Goal: Communication & Community: Participate in discussion

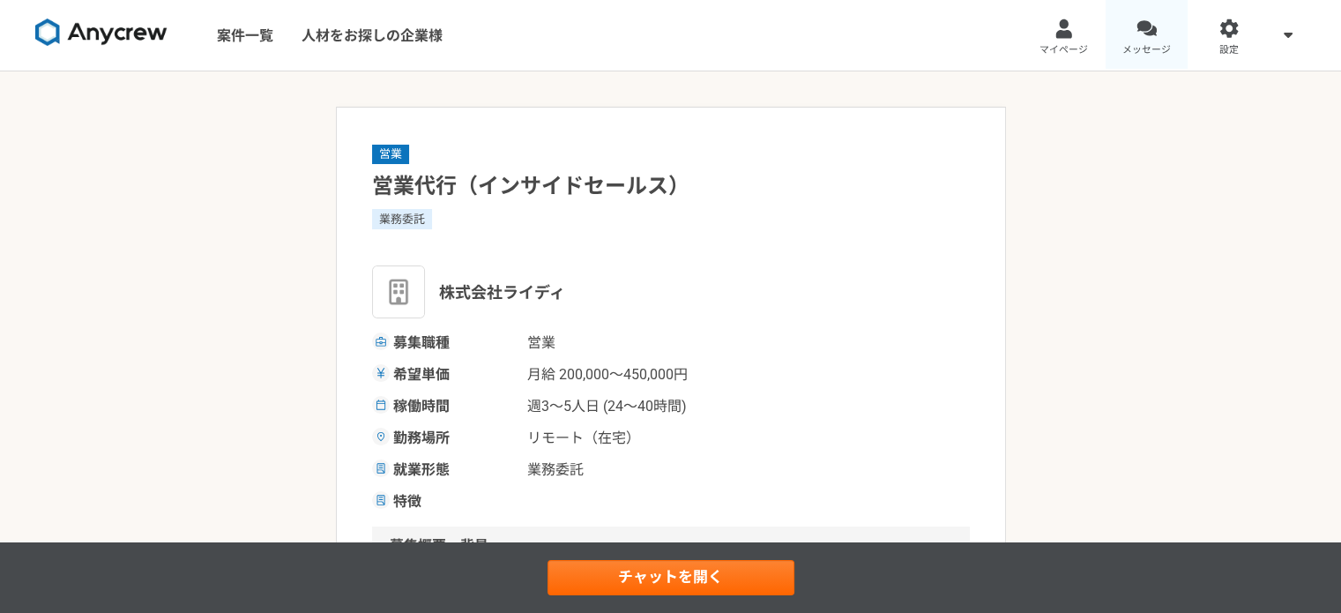
click at [1143, 48] on span "メッセージ" at bounding box center [1147, 50] width 48 height 14
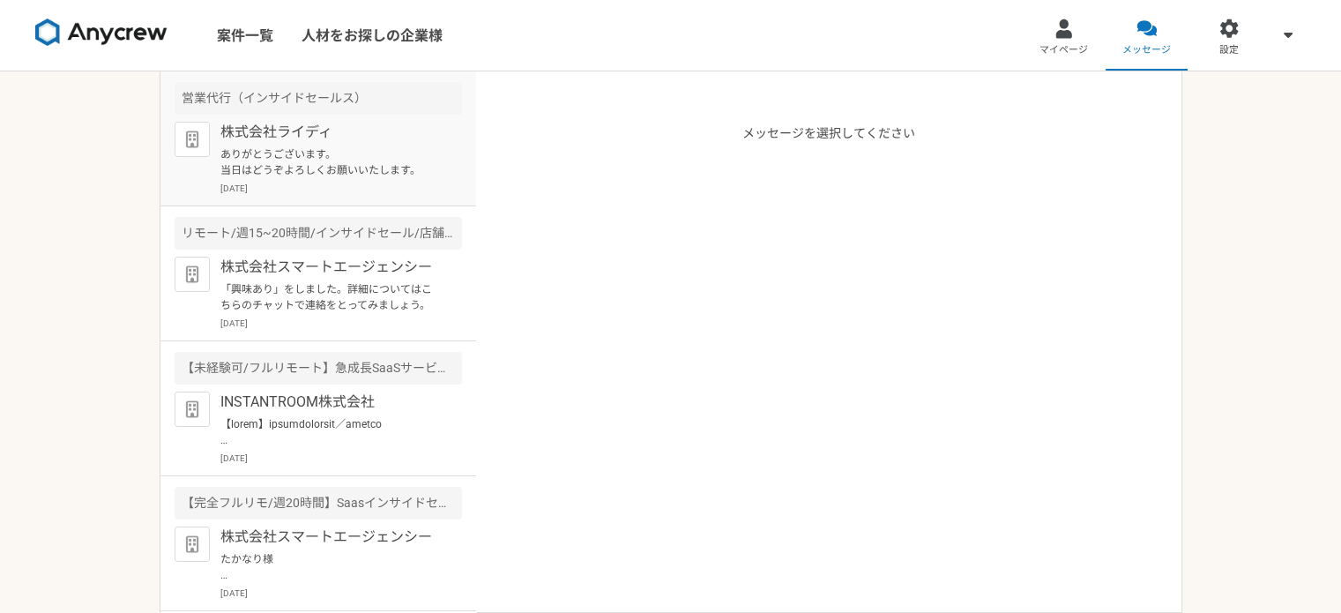
click at [429, 135] on div "株式会社ライディ ありがとうございます。 当日はどうぞよろしくお願いいたします。 [DATE]" at bounding box center [341, 158] width 242 height 73
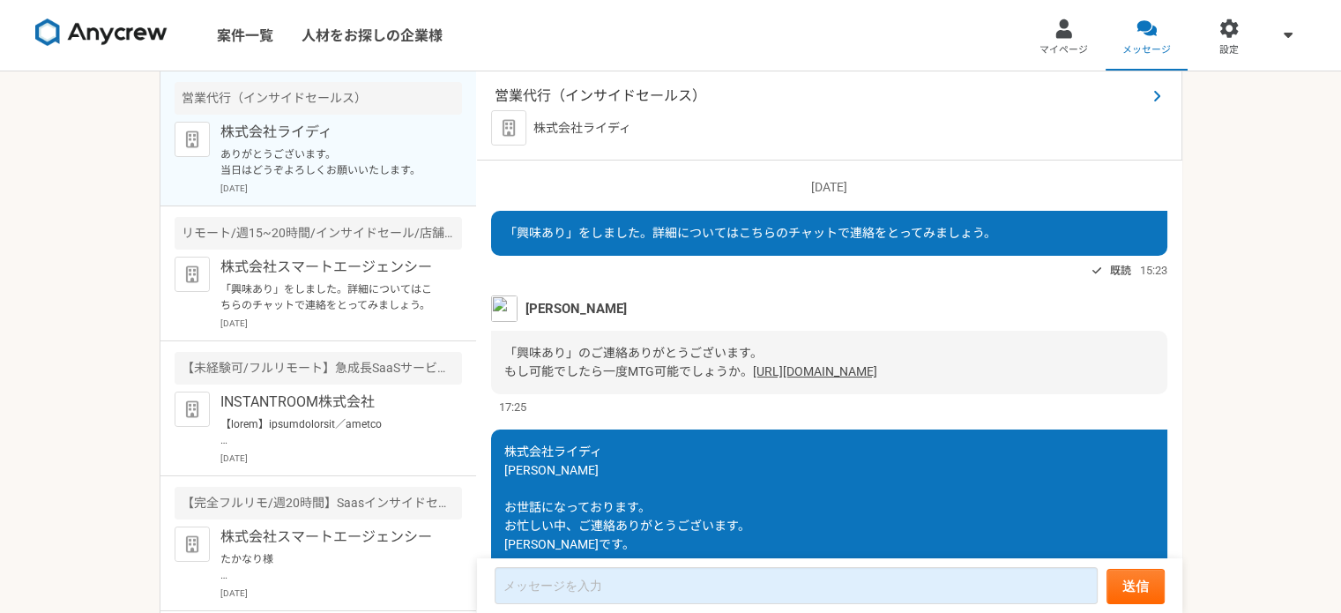
click at [638, 94] on span "営業代行（インサイドセールス）" at bounding box center [821, 96] width 652 height 21
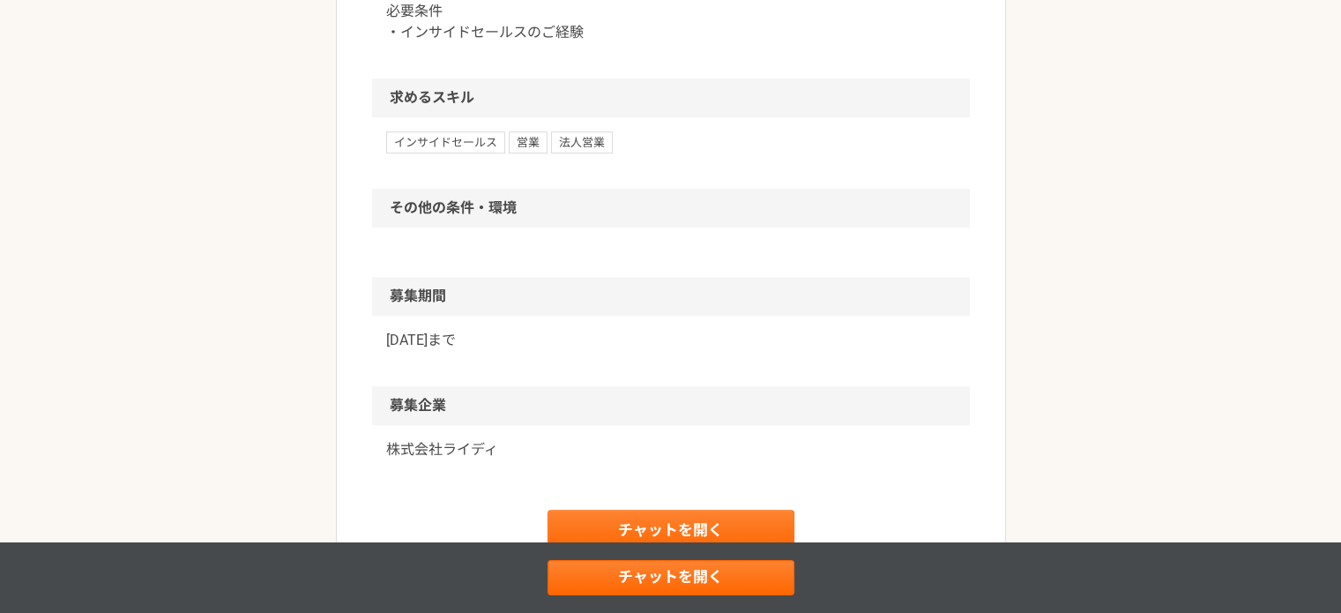
scroll to position [1079, 0]
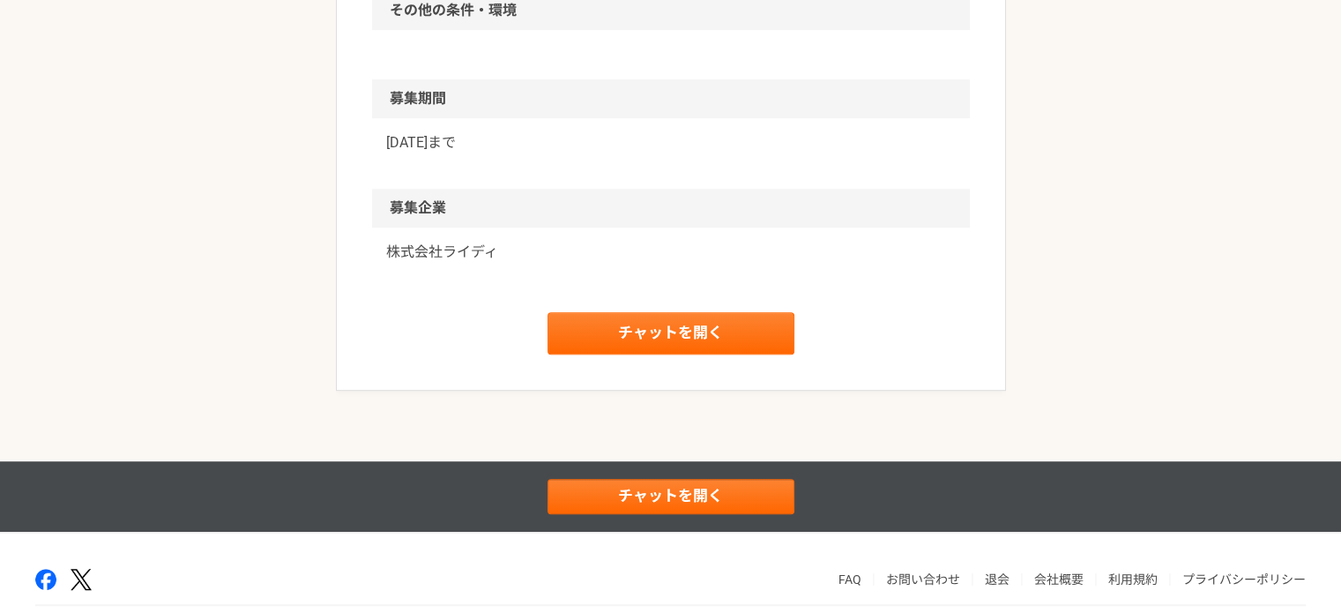
click at [422, 251] on p "株式会社ライディ" at bounding box center [671, 252] width 570 height 21
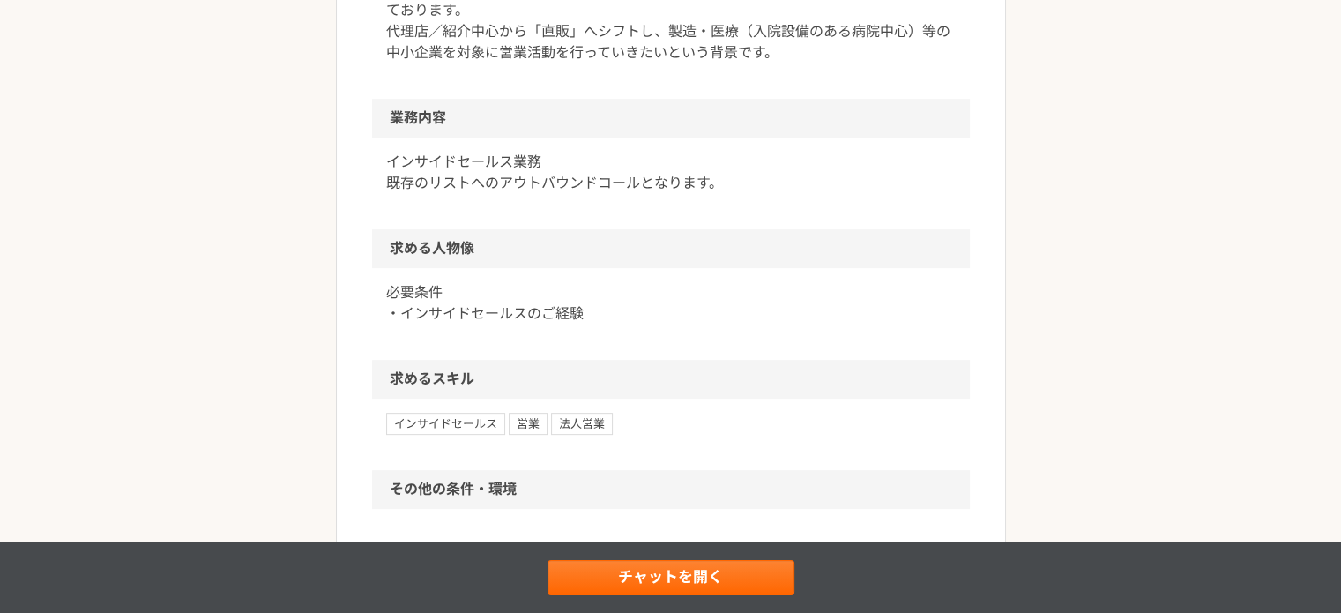
scroll to position [356, 0]
